Goal: Check status

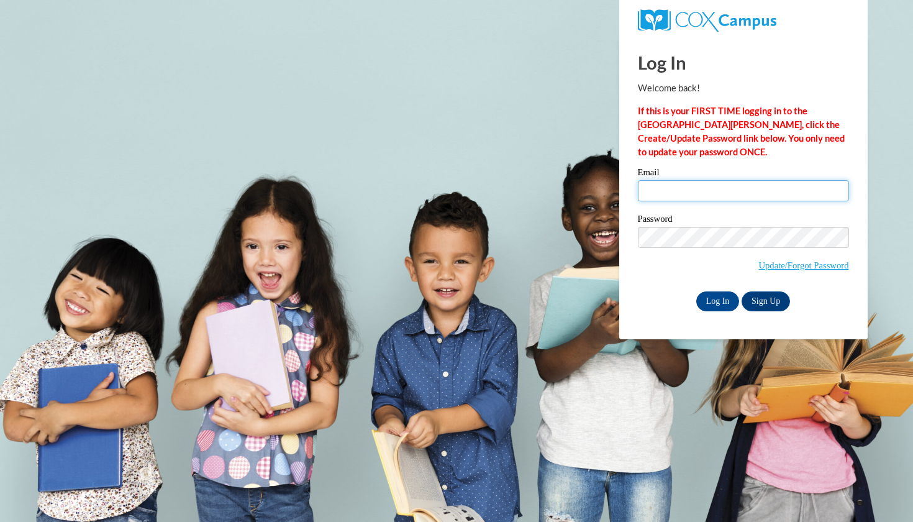
click at [684, 196] on input "Email" at bounding box center [743, 190] width 211 height 21
type input "samyahj918@gmail.com"
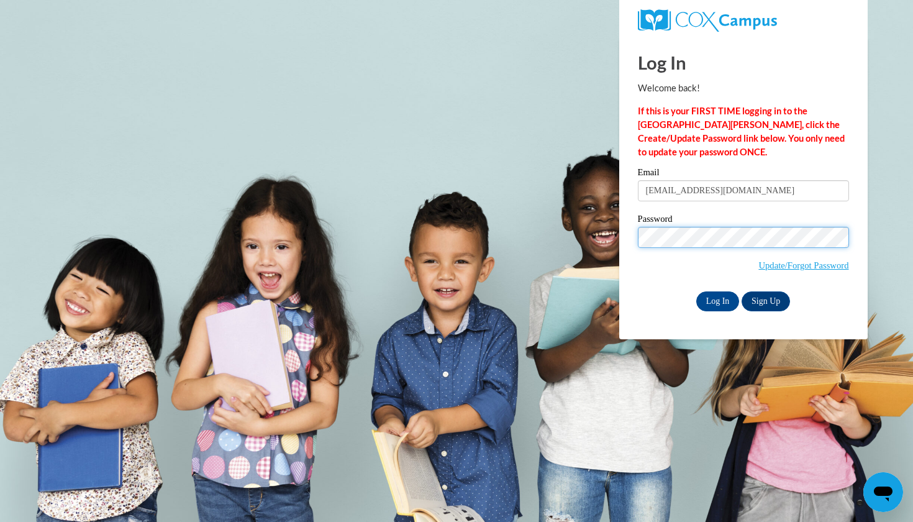
click at [717, 299] on input "Log In" at bounding box center [717, 301] width 43 height 20
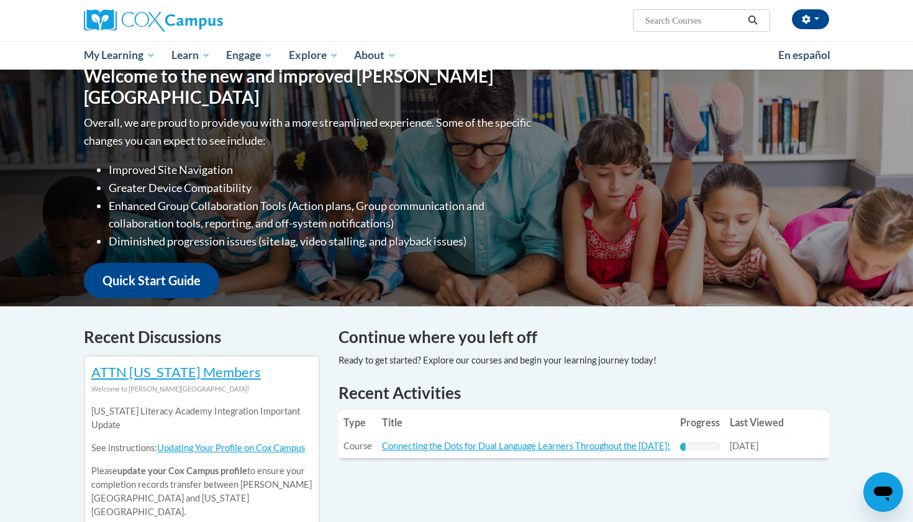
scroll to position [147, 0]
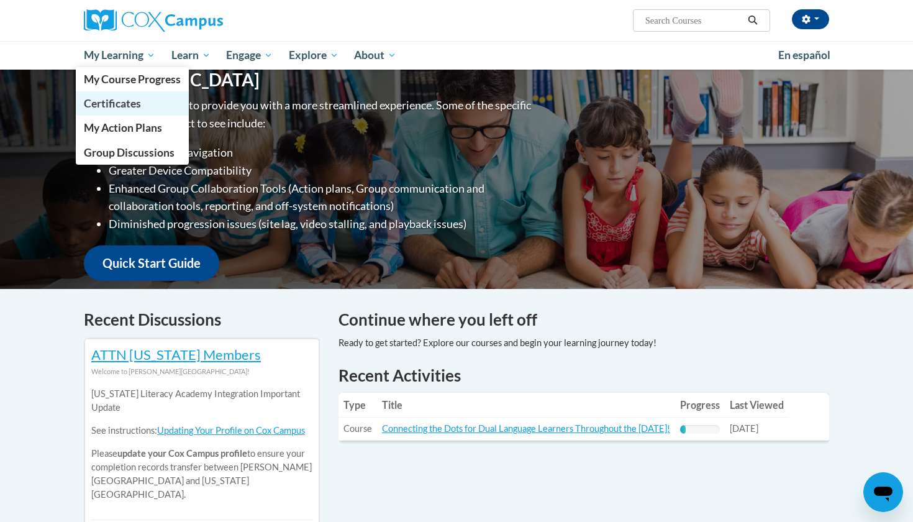
click at [140, 107] on span "Certificates" at bounding box center [112, 103] width 57 height 13
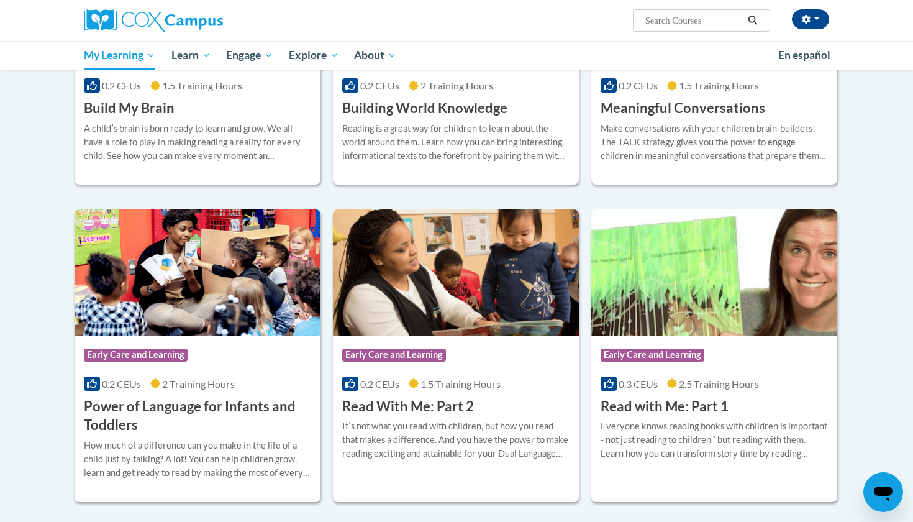
scroll to position [339, 0]
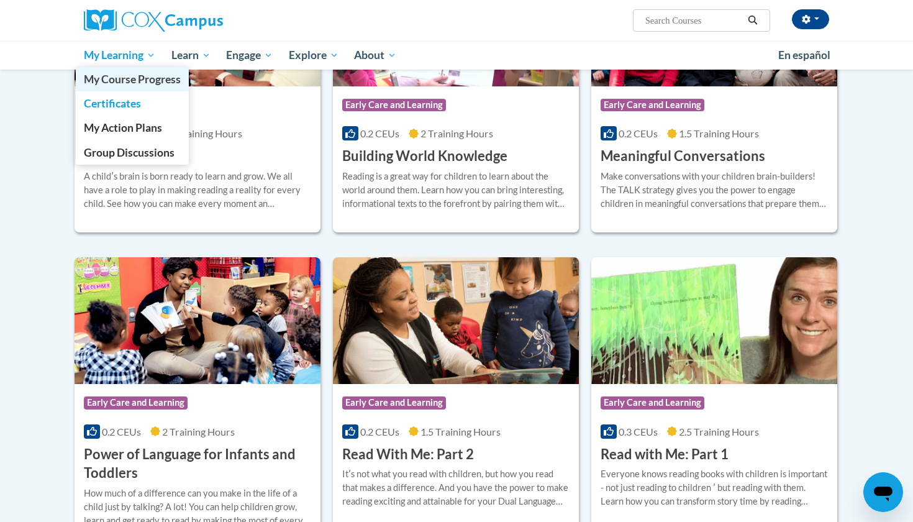
click at [141, 82] on span "My Course Progress" at bounding box center [132, 79] width 97 height 13
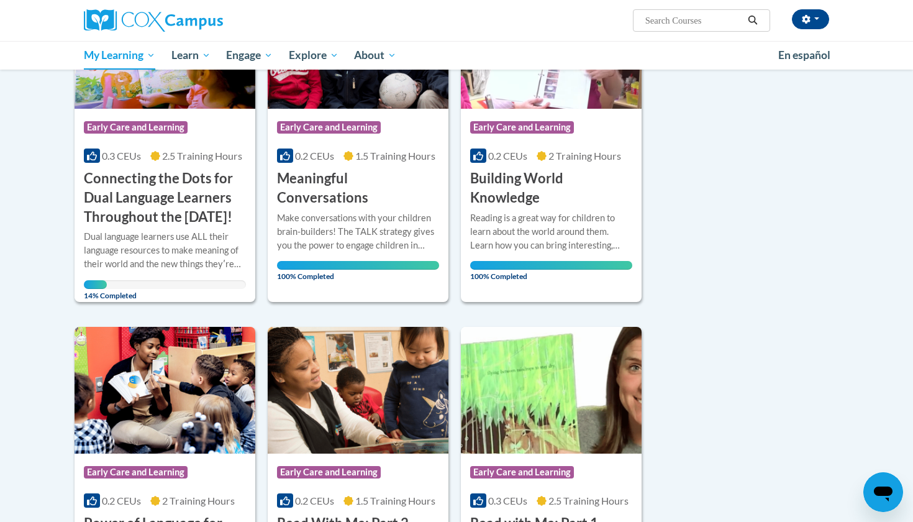
scroll to position [88, 0]
